Goal: Information Seeking & Learning: Find contact information

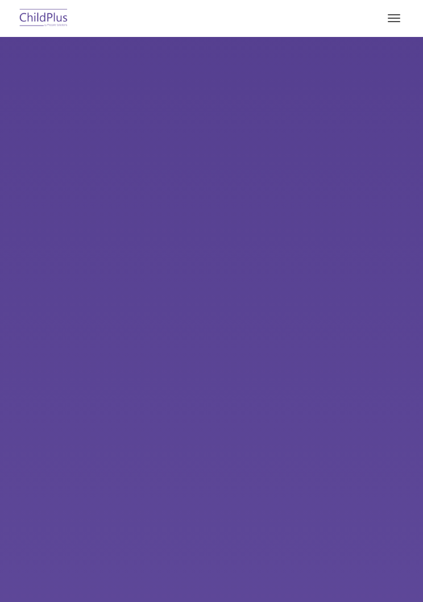
select select "MEDIUM"
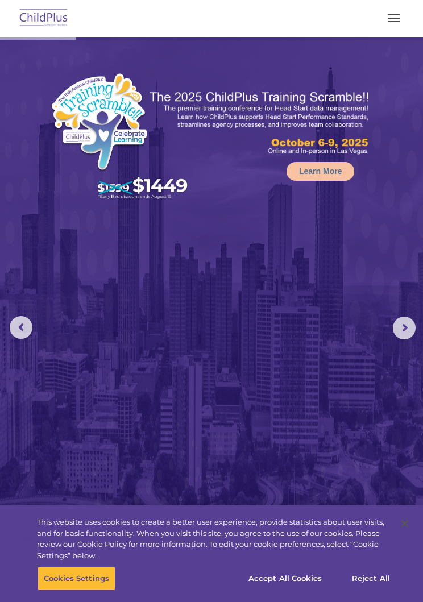
click at [396, 19] on button "button" at bounding box center [394, 18] width 24 height 18
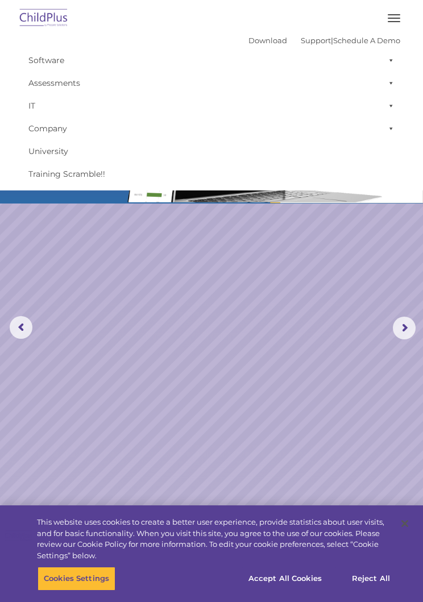
click at [296, 2] on nav "Download Support | Schedule A Demo  MENU MENU Software ChildPlus: The original…" at bounding box center [211, 95] width 423 height 190
click at [61, 73] on link "Assessments" at bounding box center [212, 83] width 378 height 23
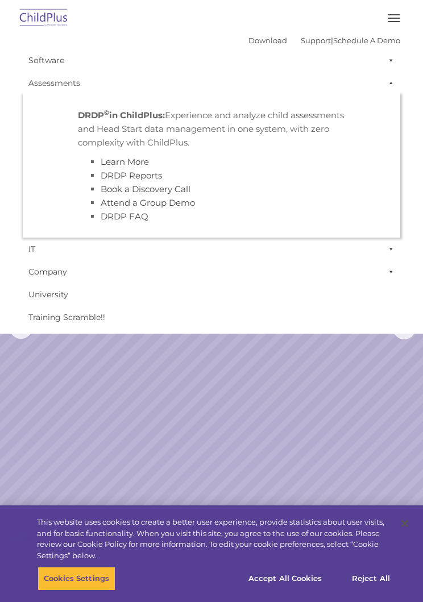
click at [69, 59] on link "Software" at bounding box center [212, 60] width 378 height 23
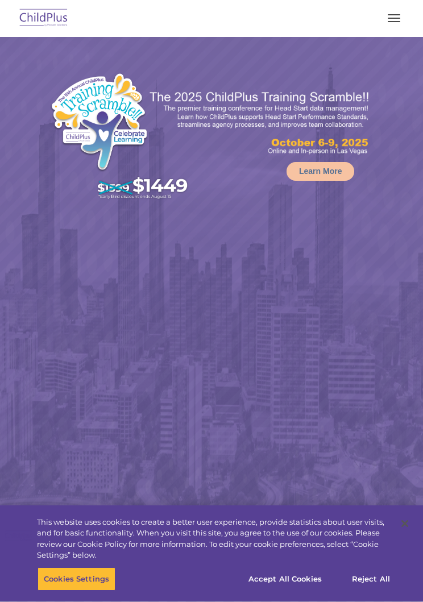
select select "MEDIUM"
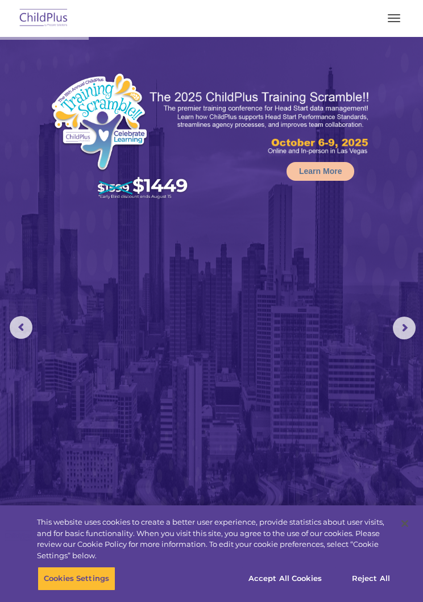
click at [399, 20] on button "button" at bounding box center [394, 18] width 24 height 18
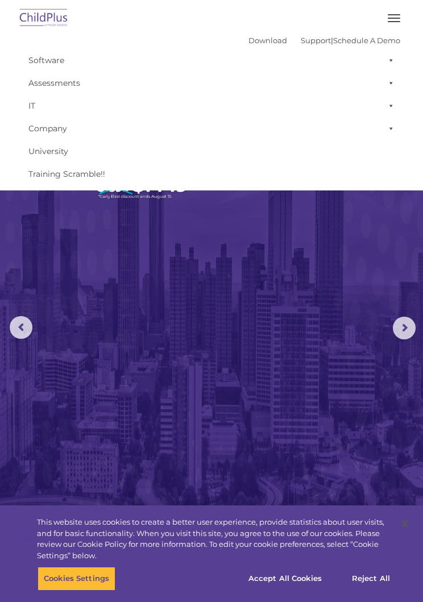
click at [308, 38] on link "Support" at bounding box center [316, 40] width 30 height 9
